Goal: Task Accomplishment & Management: Use online tool/utility

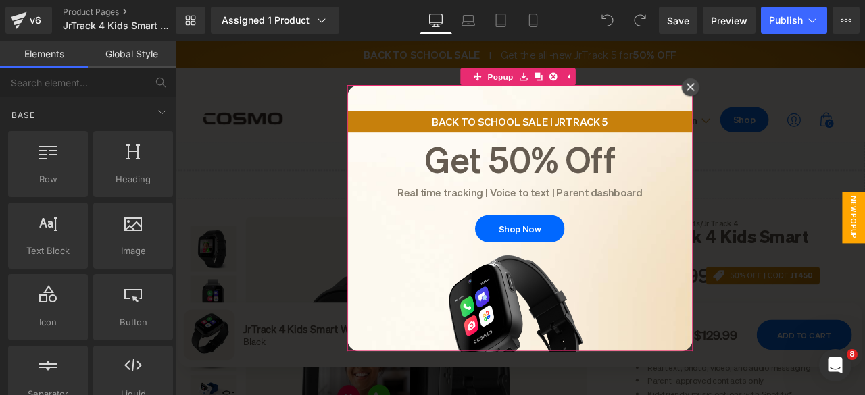
click at [780, 99] on icon at bounding box center [785, 96] width 10 height 10
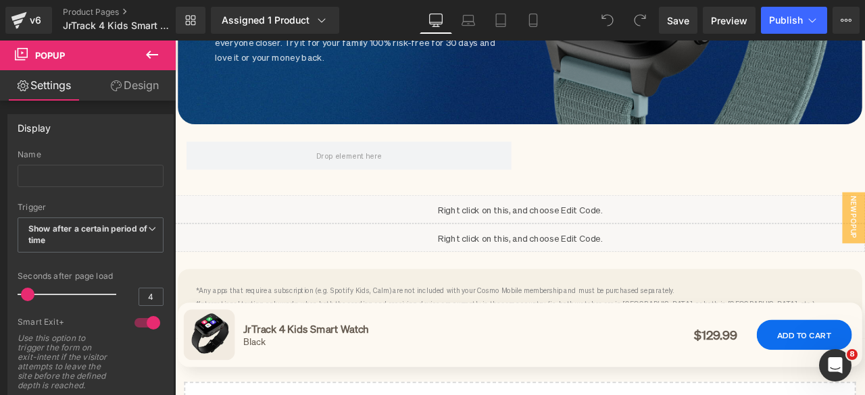
scroll to position [16598, 0]
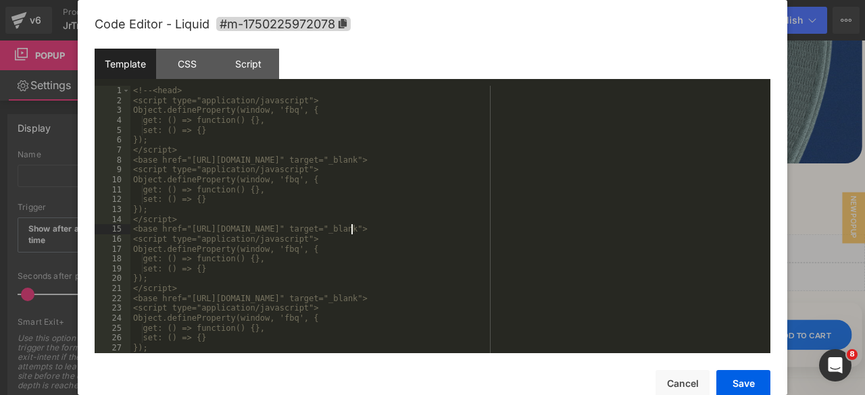
drag, startPoint x: 418, startPoint y: 243, endPoint x: 352, endPoint y: 226, distance: 68.3
click at [352, 226] on div "<!-- <head> <script type="application/javascript"> Object.defineProperty(window…" at bounding box center [447, 229] width 634 height 287
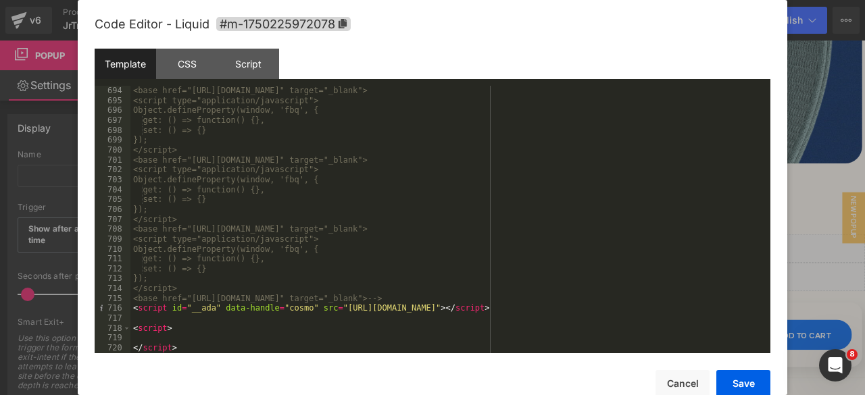
scroll to position [6867, 0]
click at [414, 339] on div "</script> <base href="[URL][DOMAIN_NAME]" target="_blank"> <script type="applic…" at bounding box center [447, 219] width 634 height 287
click at [692, 386] on button "Cancel" at bounding box center [682, 383] width 54 height 27
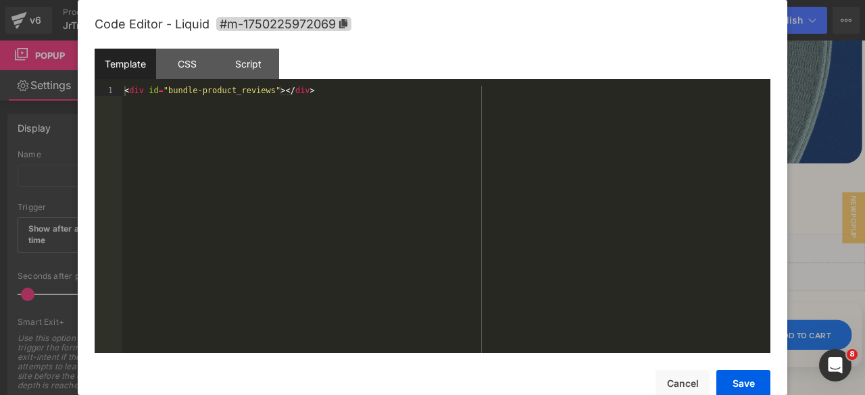
click at [519, 0] on div "You are previewing how the will restyle your page. You can not edit Elements in…" at bounding box center [432, 0] width 865 height 0
click at [257, 88] on div "< div id = "bundle-product_reviews" > </ div >" at bounding box center [446, 229] width 649 height 287
click at [701, 379] on button "Cancel" at bounding box center [682, 383] width 54 height 27
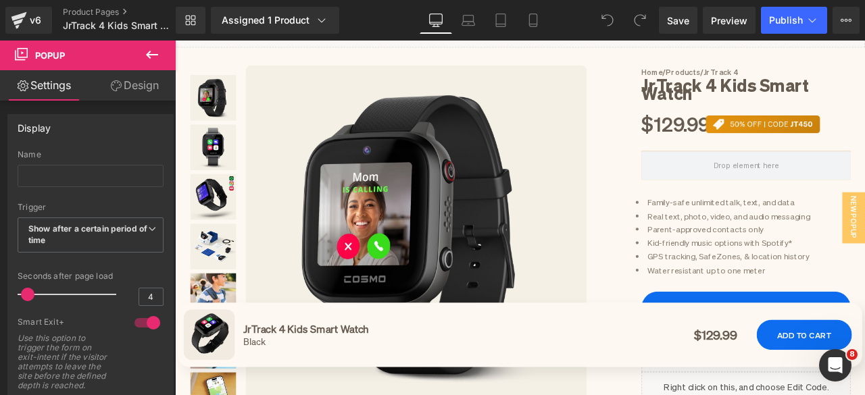
scroll to position [109, 0]
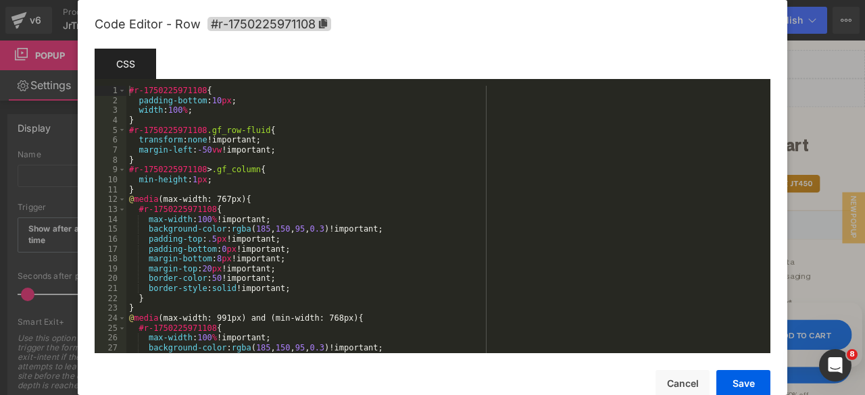
click at [687, 0] on div "You are previewing how the will restyle your page. You can not edit Elements in…" at bounding box center [432, 0] width 865 height 0
click at [597, 202] on div "#r-1750225971108 { padding-bottom : 10 px ; width : 100 % ; } #r-1750225971108 …" at bounding box center [445, 229] width 639 height 287
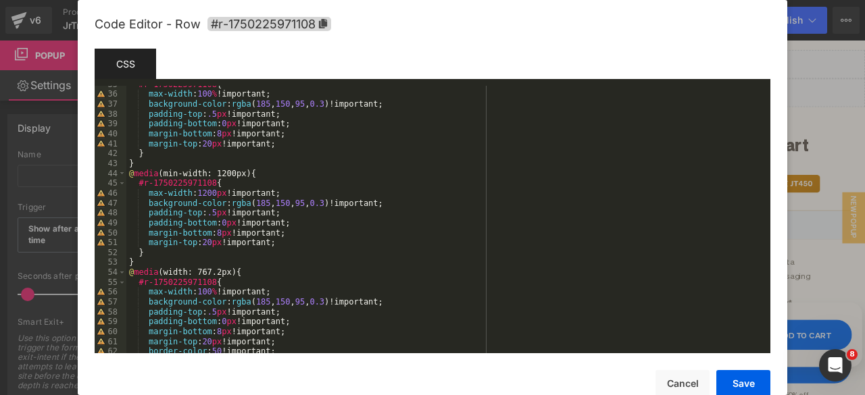
scroll to position [386, 0]
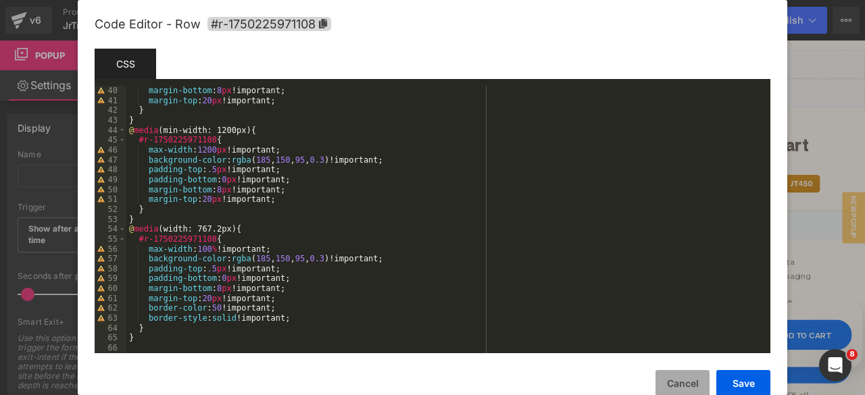
click at [703, 378] on button "Cancel" at bounding box center [682, 383] width 54 height 27
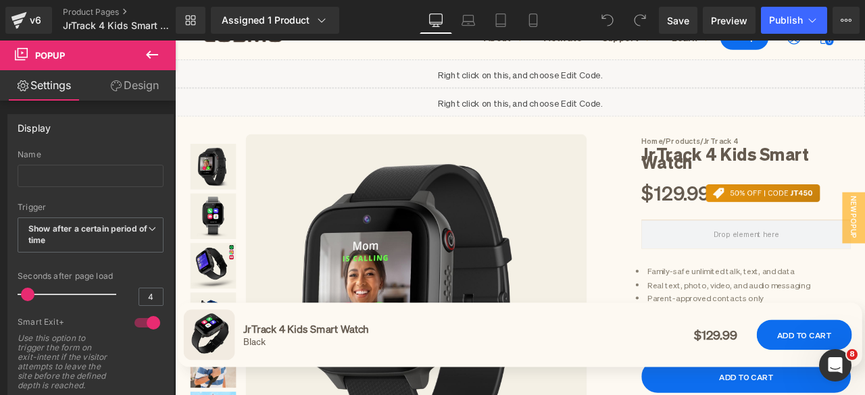
scroll to position [0, 0]
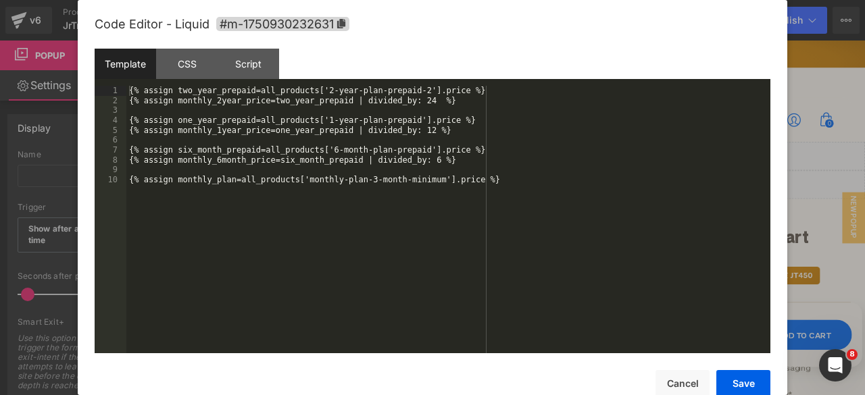
click at [581, 0] on div "You are previewing how the will restyle your page. You can not edit Elements in…" at bounding box center [432, 0] width 865 height 0
click at [581, 207] on div "{% assign two_year_prepaid=all_products['2-year-plan-prepaid-2'].price %} {% as…" at bounding box center [448, 229] width 644 height 287
click at [692, 391] on button "Cancel" at bounding box center [682, 383] width 54 height 27
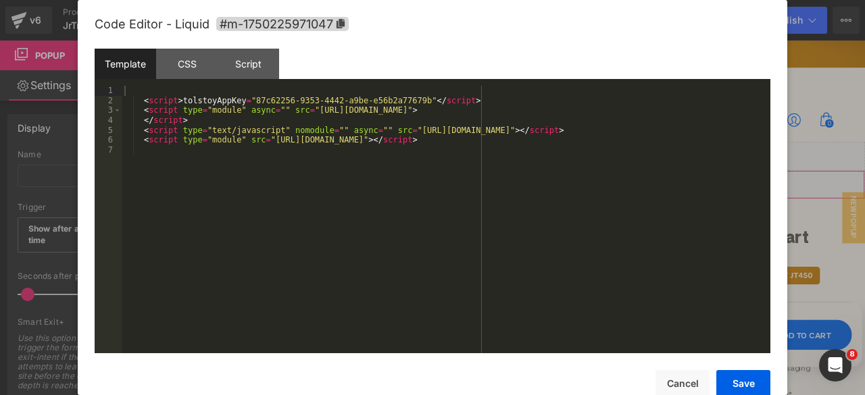
click at [550, 0] on div "You are previewing how the will restyle your page. You can not edit Elements in…" at bounding box center [432, 0] width 865 height 0
click at [550, 209] on div "< script > tolstoyAppKey = "87c62256-9353-4442-a9be-e56b2a77679b" </ script > <…" at bounding box center [446, 229] width 649 height 287
click at [693, 386] on button "Cancel" at bounding box center [682, 383] width 54 height 27
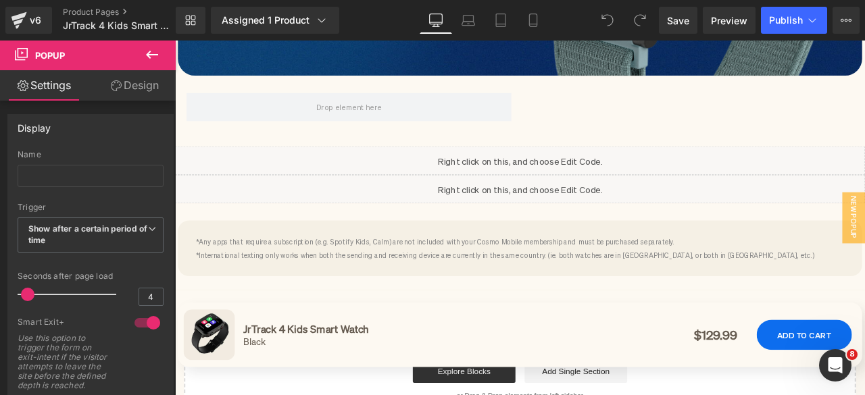
scroll to position [16725, 0]
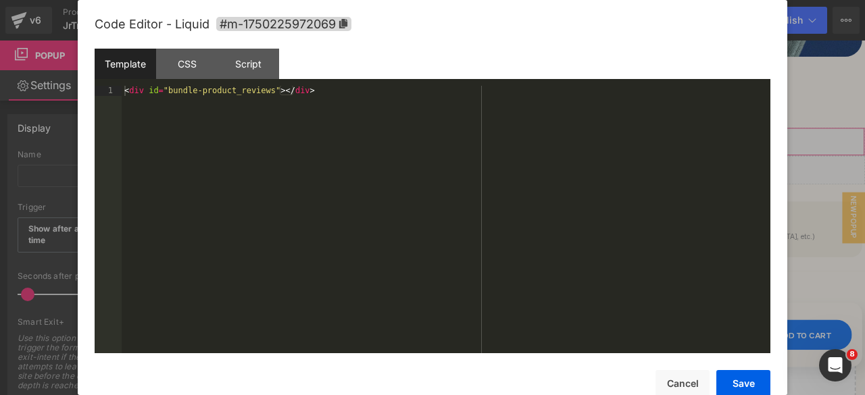
click at [541, 0] on div "You are previewing how the will restyle your page. You can not edit Elements in…" at bounding box center [432, 0] width 865 height 0
click at [326, 115] on div "< div id = "bundle-product_reviews" > </ div >" at bounding box center [446, 229] width 649 height 287
click at [720, 110] on div "< div id = "bundle-product_reviews" > </ div >" at bounding box center [446, 220] width 649 height 268
click at [711, 167] on div "< div id = "bundle-product_reviews" > </ div >" at bounding box center [446, 220] width 649 height 268
